Goal: Task Accomplishment & Management: Manage account settings

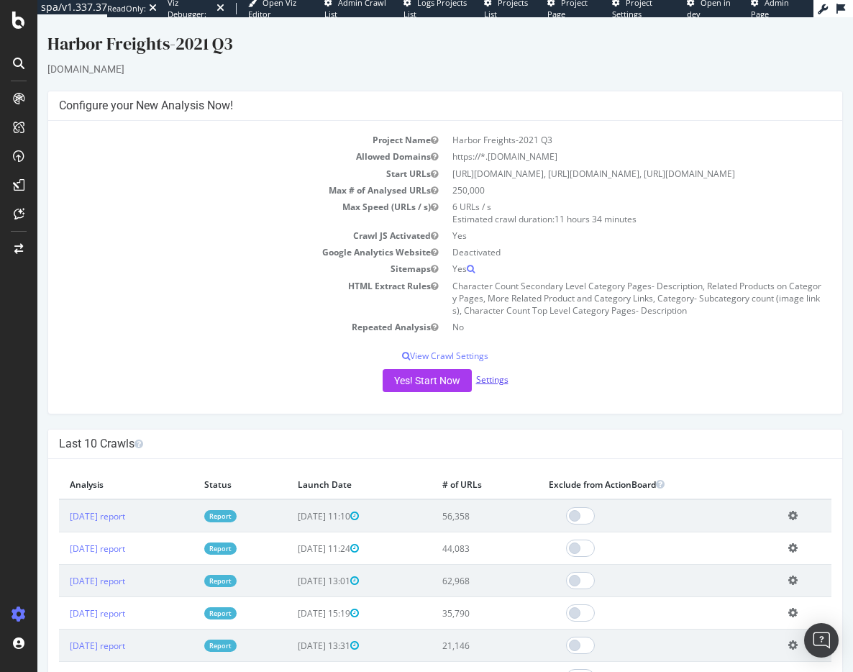
click at [490, 386] on link "Settings" at bounding box center [492, 379] width 32 height 12
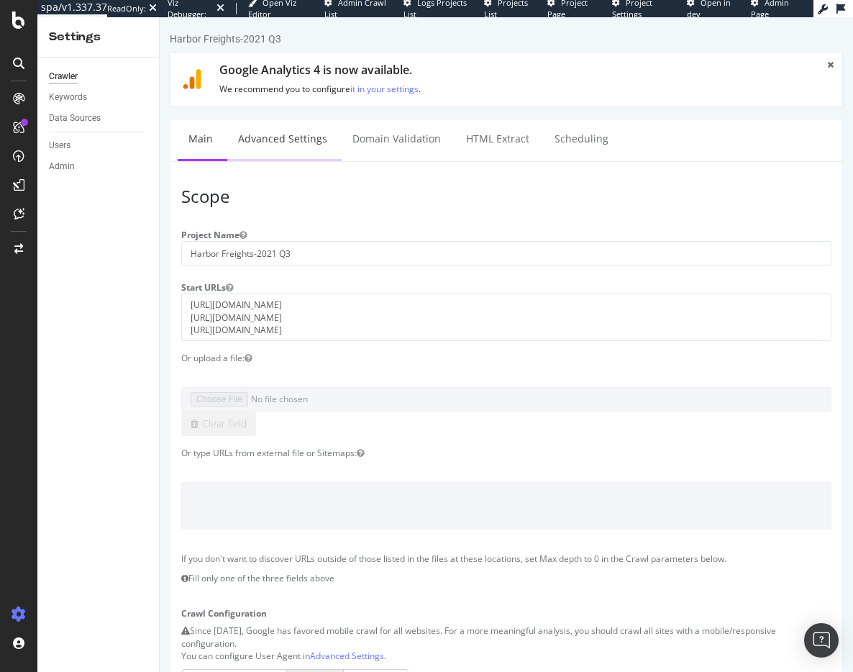
click at [274, 138] on link "Advanced Settings" at bounding box center [282, 139] width 111 height 40
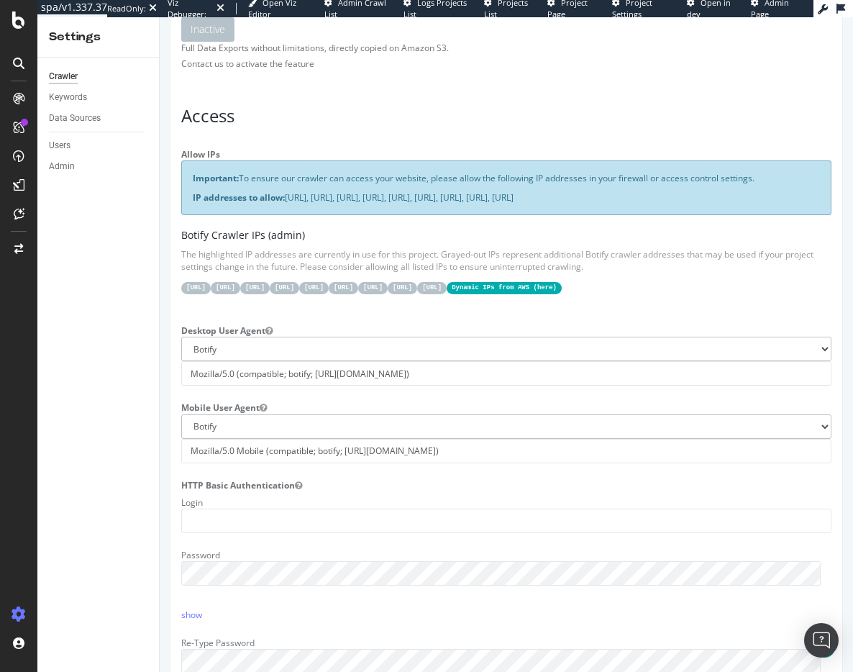
scroll to position [288, 0]
